Goal: Task Accomplishment & Management: Complete application form

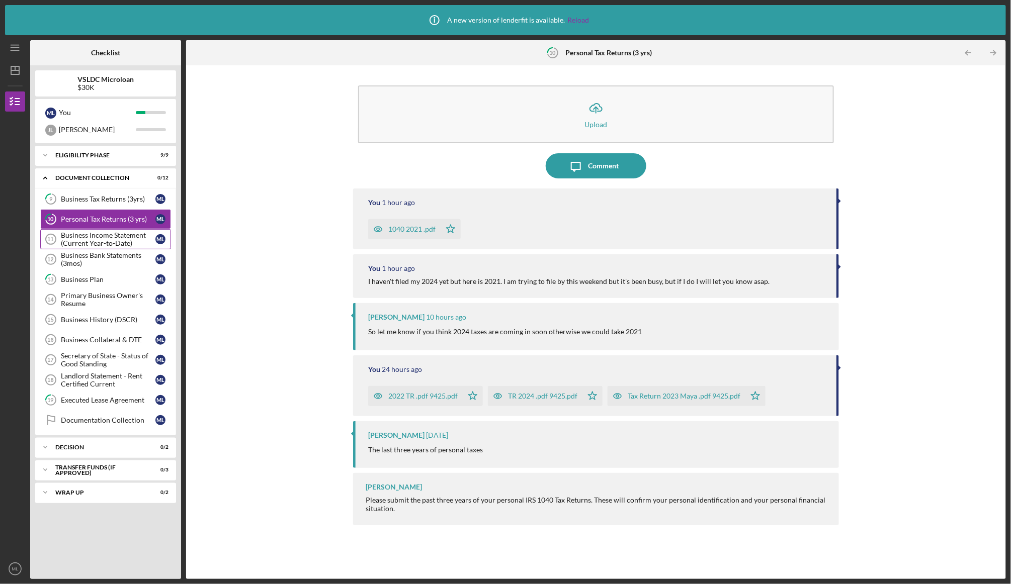
click at [91, 235] on div "Business Income Statement (Current Year-to-Date)" at bounding box center [108, 239] width 95 height 16
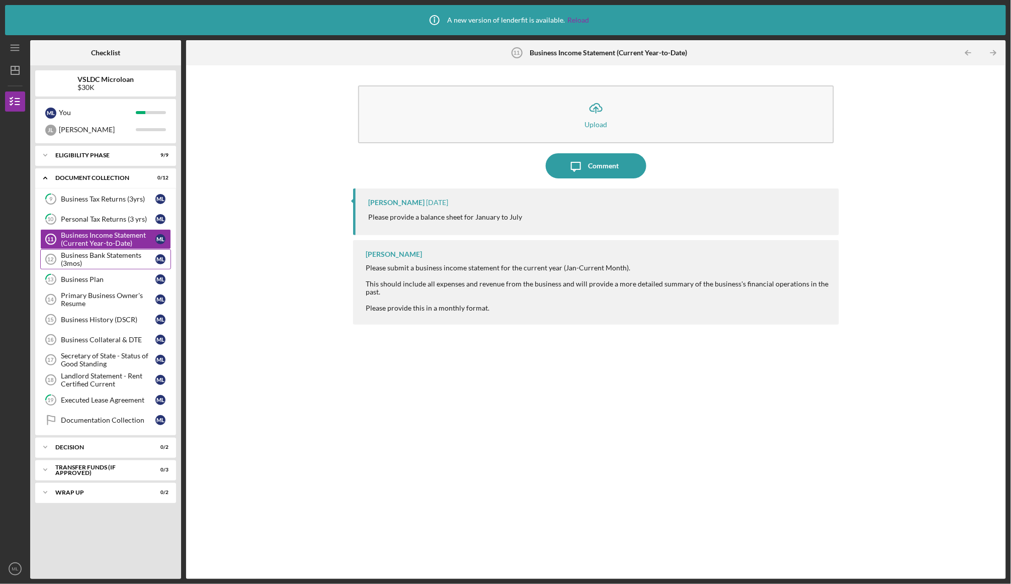
click at [63, 252] on div "Business Bank Statements (3mos)" at bounding box center [108, 259] width 95 height 16
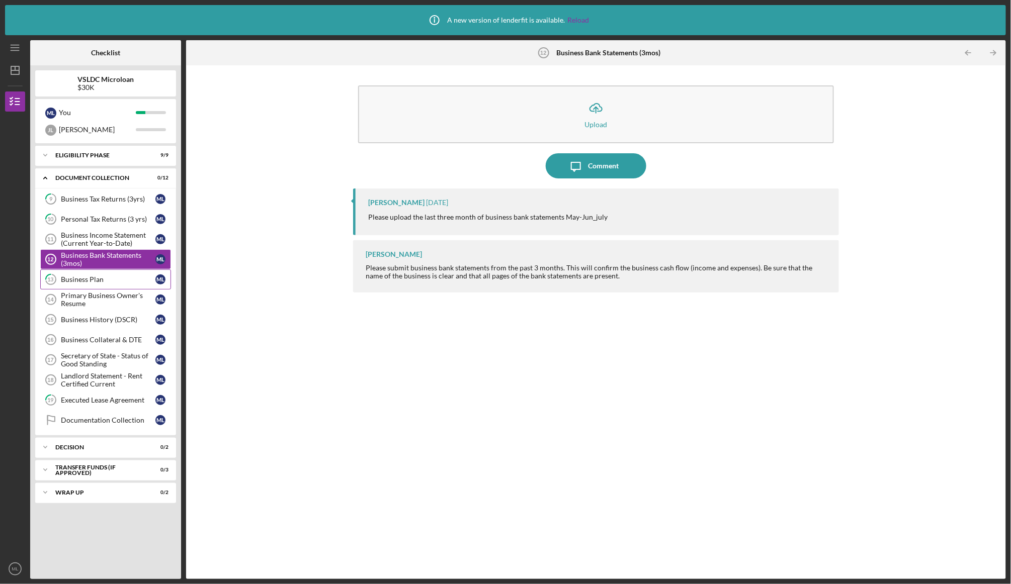
click at [79, 287] on link "13 Business Plan M L" at bounding box center [105, 280] width 131 height 20
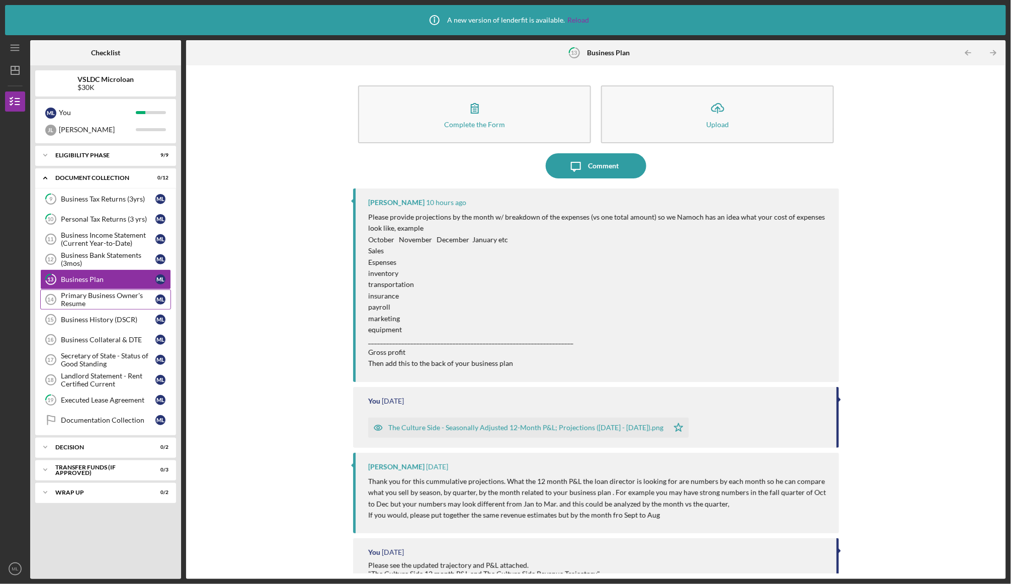
click at [82, 296] on div "Primary Business Owner's Resume" at bounding box center [108, 300] width 95 height 16
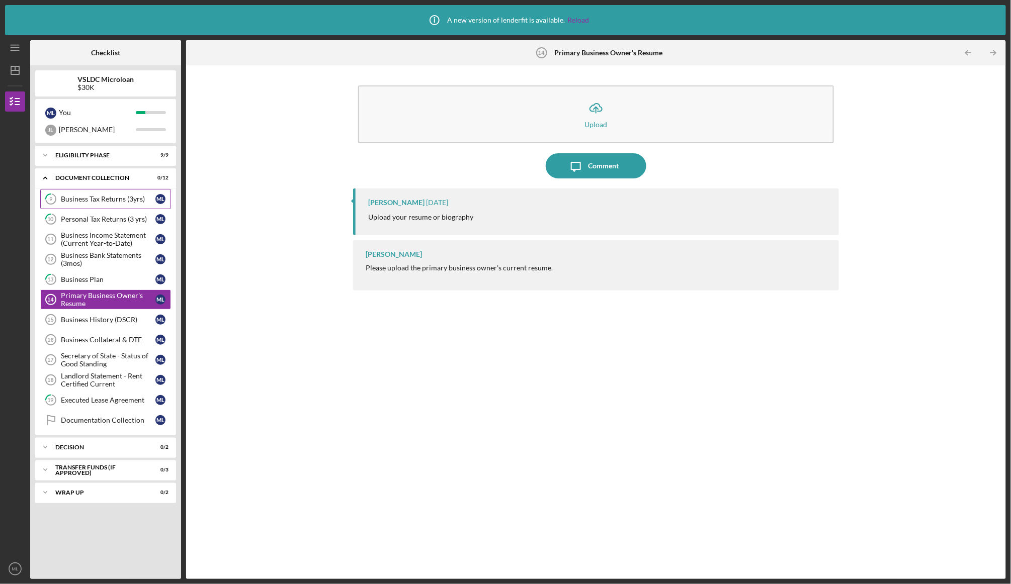
click at [99, 200] on div "Business Tax Returns (3yrs)" at bounding box center [108, 199] width 95 height 8
